Goal: Entertainment & Leisure: Consume media (video, audio)

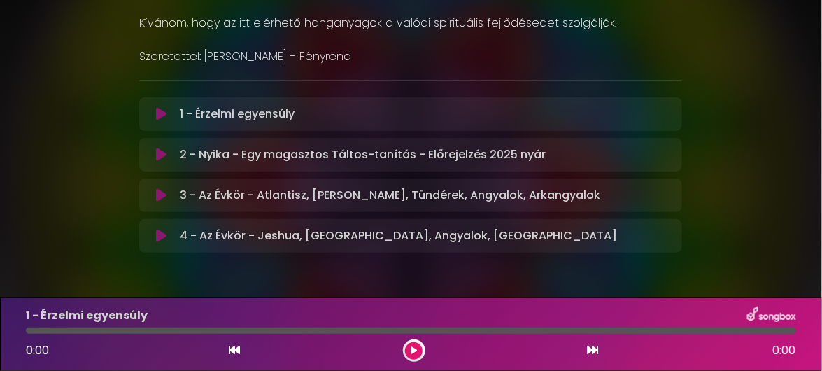
scroll to position [288, 0]
click at [155, 109] on button at bounding box center [161, 113] width 27 height 14
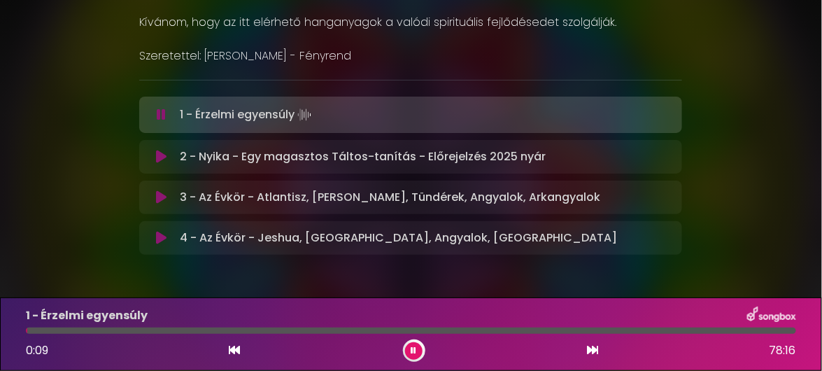
click at [241, 326] on div "1 - Érzelmi egyensúly 0:09 78:16" at bounding box center [410, 333] width 787 height 55
drag, startPoint x: 27, startPoint y: 329, endPoint x: 94, endPoint y: 328, distance: 66.4
click at [94, 328] on div at bounding box center [411, 330] width 770 height 6
drag, startPoint x: 94, startPoint y: 328, endPoint x: 194, endPoint y: 331, distance: 100.0
click at [194, 331] on div at bounding box center [411, 330] width 770 height 6
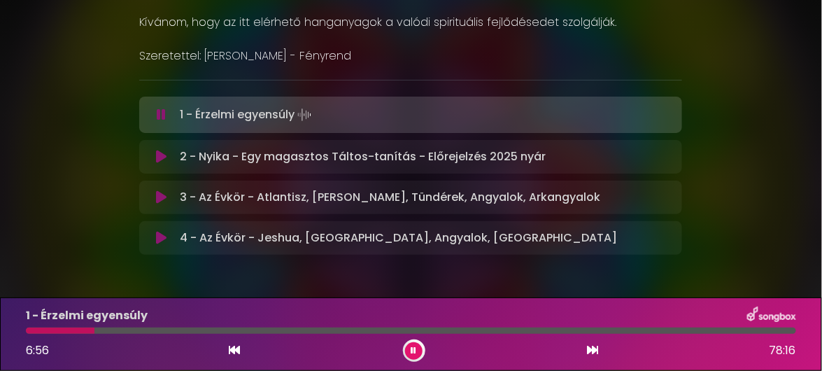
click at [595, 348] on icon at bounding box center [592, 349] width 11 height 11
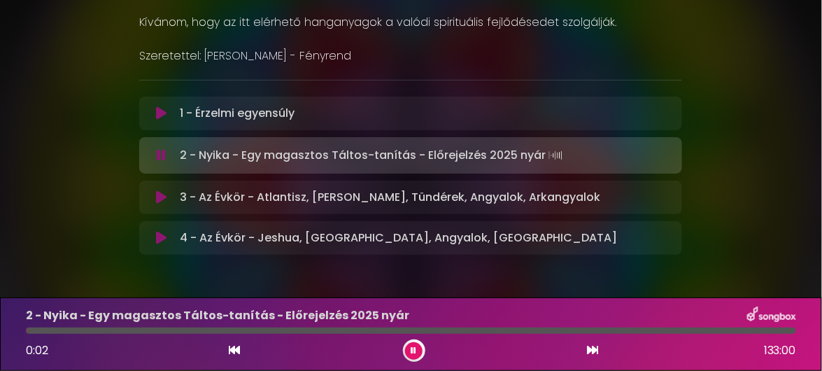
click at [238, 350] on icon at bounding box center [234, 349] width 11 height 11
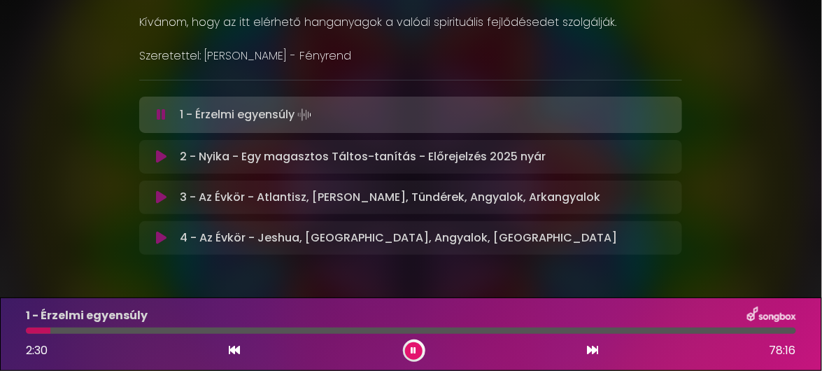
drag, startPoint x: 27, startPoint y: 330, endPoint x: 110, endPoint y: 330, distance: 83.9
click at [110, 330] on div at bounding box center [411, 330] width 770 height 6
drag, startPoint x: 50, startPoint y: 329, endPoint x: 82, endPoint y: 328, distance: 31.5
click at [82, 328] on div at bounding box center [411, 330] width 770 height 6
drag, startPoint x: 43, startPoint y: 330, endPoint x: 143, endPoint y: 332, distance: 99.3
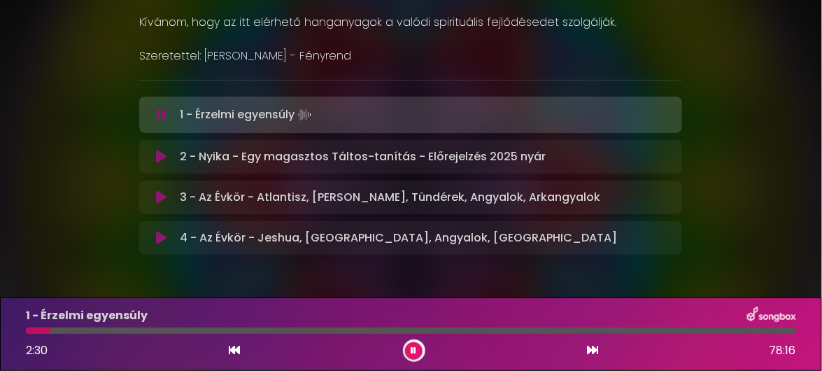
click at [143, 332] on div at bounding box center [411, 330] width 770 height 6
click at [142, 331] on div at bounding box center [411, 330] width 770 height 6
click at [417, 348] on button at bounding box center [413, 350] width 17 height 17
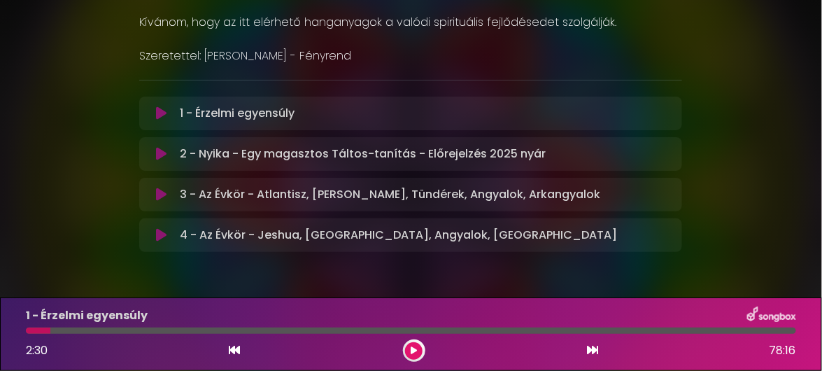
click at [162, 109] on icon at bounding box center [161, 113] width 10 height 14
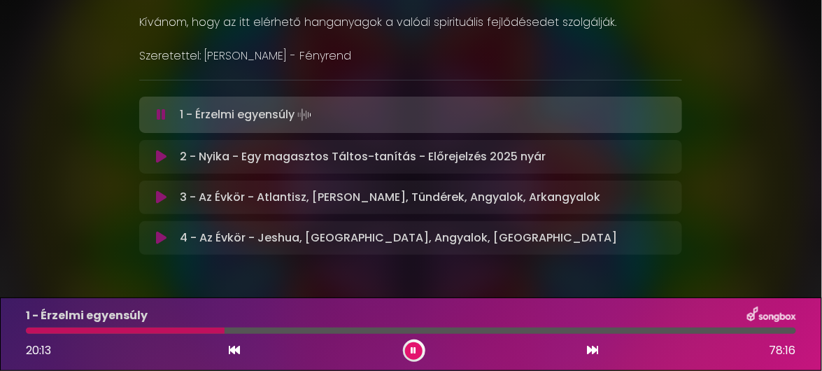
drag, startPoint x: 138, startPoint y: 329, endPoint x: 236, endPoint y: 331, distance: 97.9
click at [236, 331] on div at bounding box center [411, 330] width 770 height 6
drag, startPoint x: 234, startPoint y: 331, endPoint x: 252, endPoint y: 330, distance: 17.5
click at [252, 330] on div at bounding box center [411, 330] width 770 height 6
click at [66, 194] on div "[PERSON_NAME] ×" at bounding box center [411, 4] width 822 height 550
